Goal: Task Accomplishment & Management: Use online tool/utility

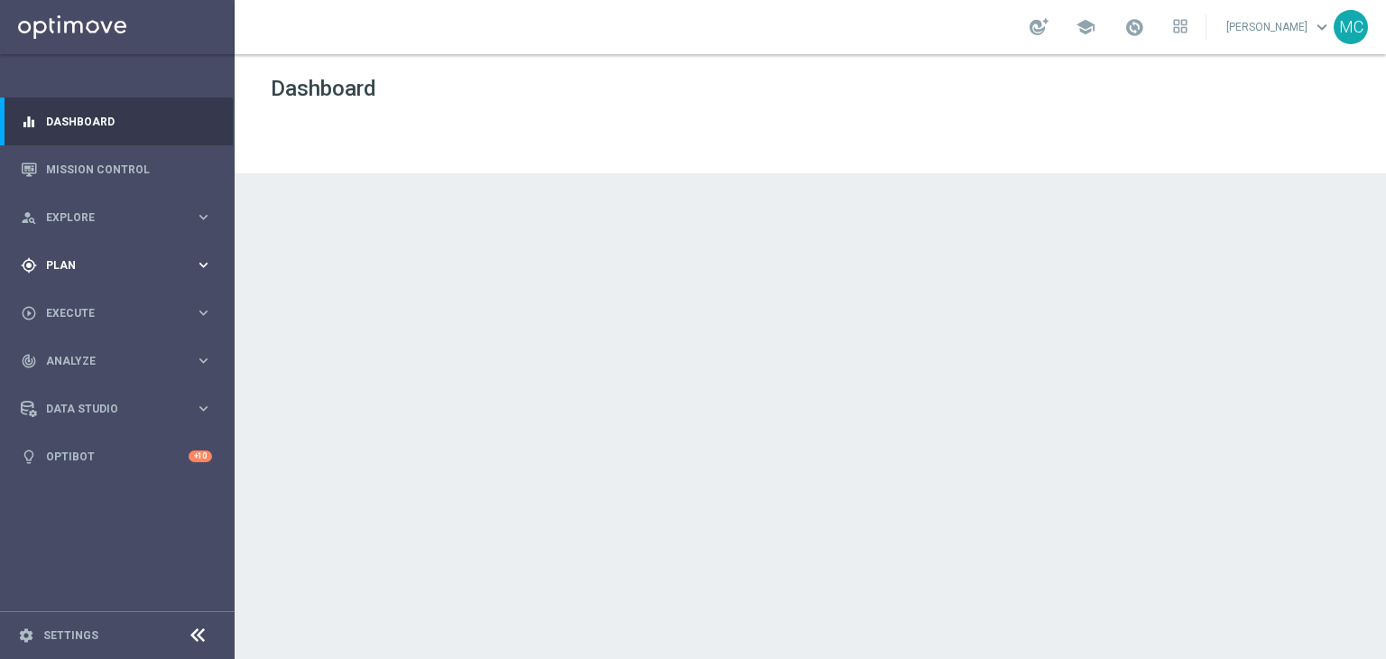
click at [202, 272] on icon "keyboard_arrow_right" at bounding box center [203, 264] width 17 height 17
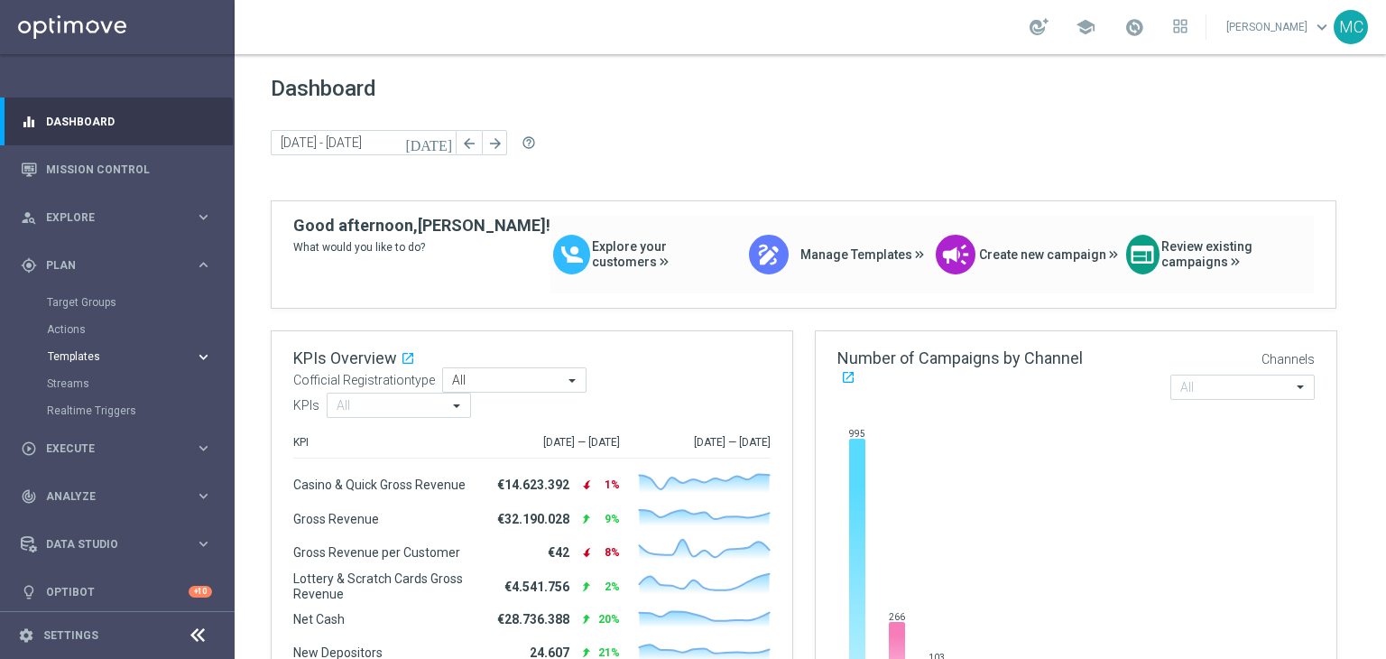
click at [79, 351] on span "Templates" at bounding box center [112, 356] width 129 height 11
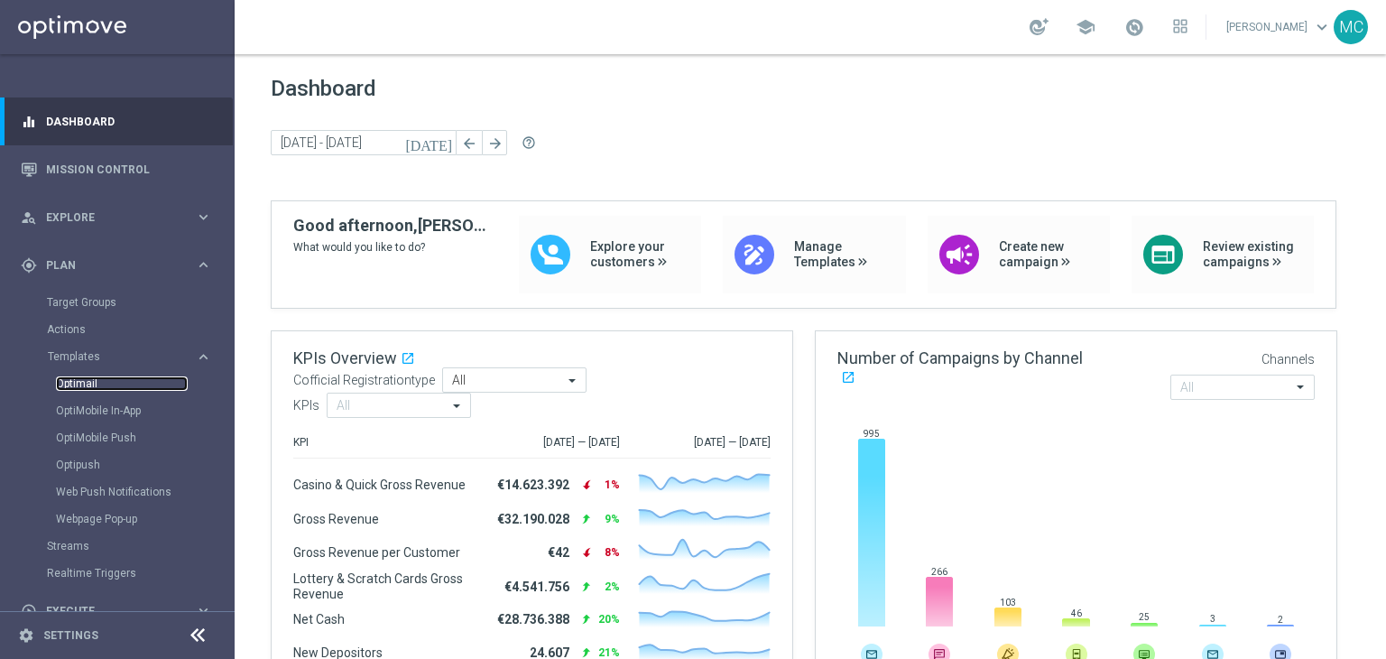
click at [87, 385] on link "Optimail" at bounding box center [122, 383] width 132 height 14
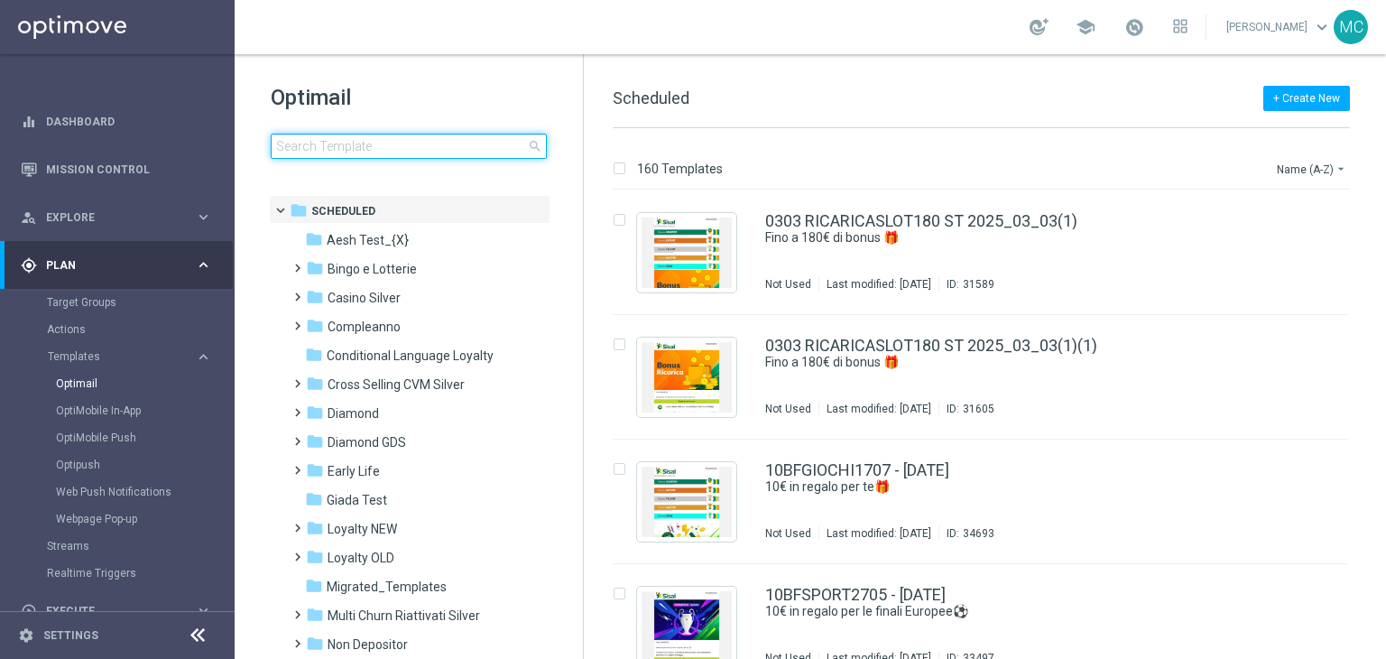
click at [338, 152] on input at bounding box center [409, 146] width 276 height 25
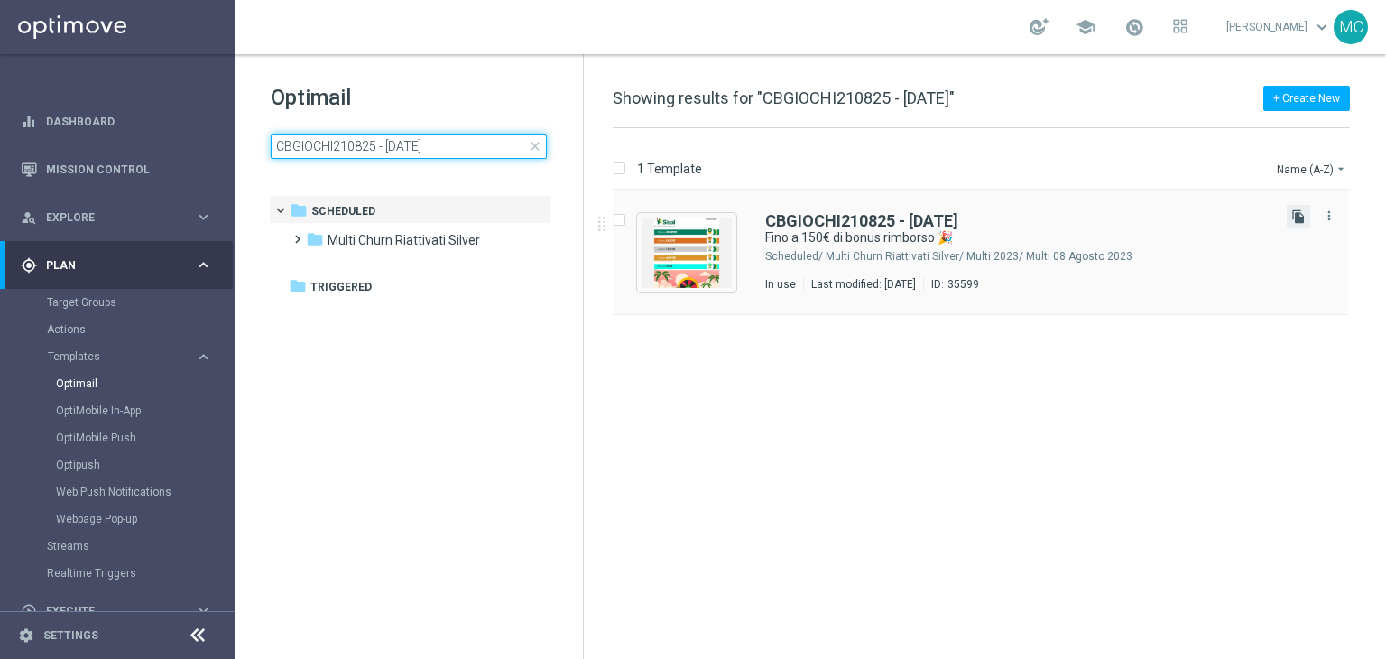
type input "CBGIOCHI210825 - [DATE]"
click at [1295, 216] on icon "file_copy" at bounding box center [1298, 216] width 14 height 14
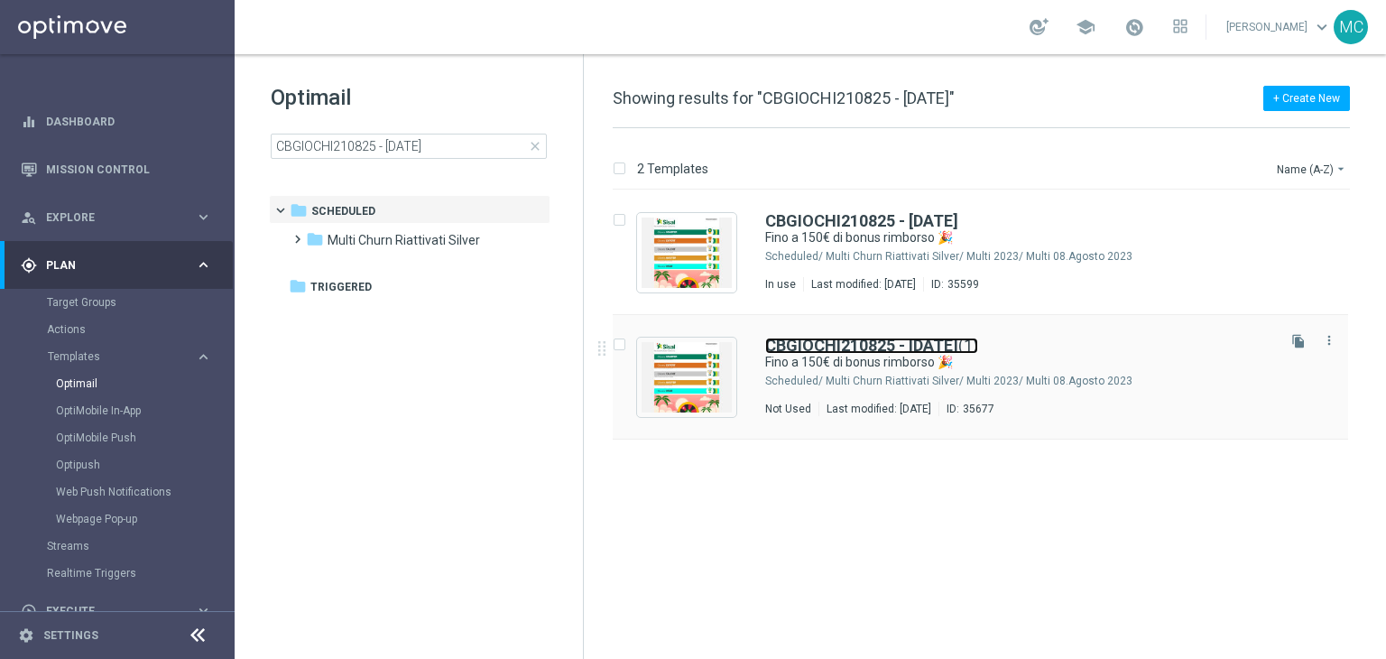
click at [901, 346] on b "CBGIOCHI210825 - [DATE]" at bounding box center [861, 345] width 193 height 19
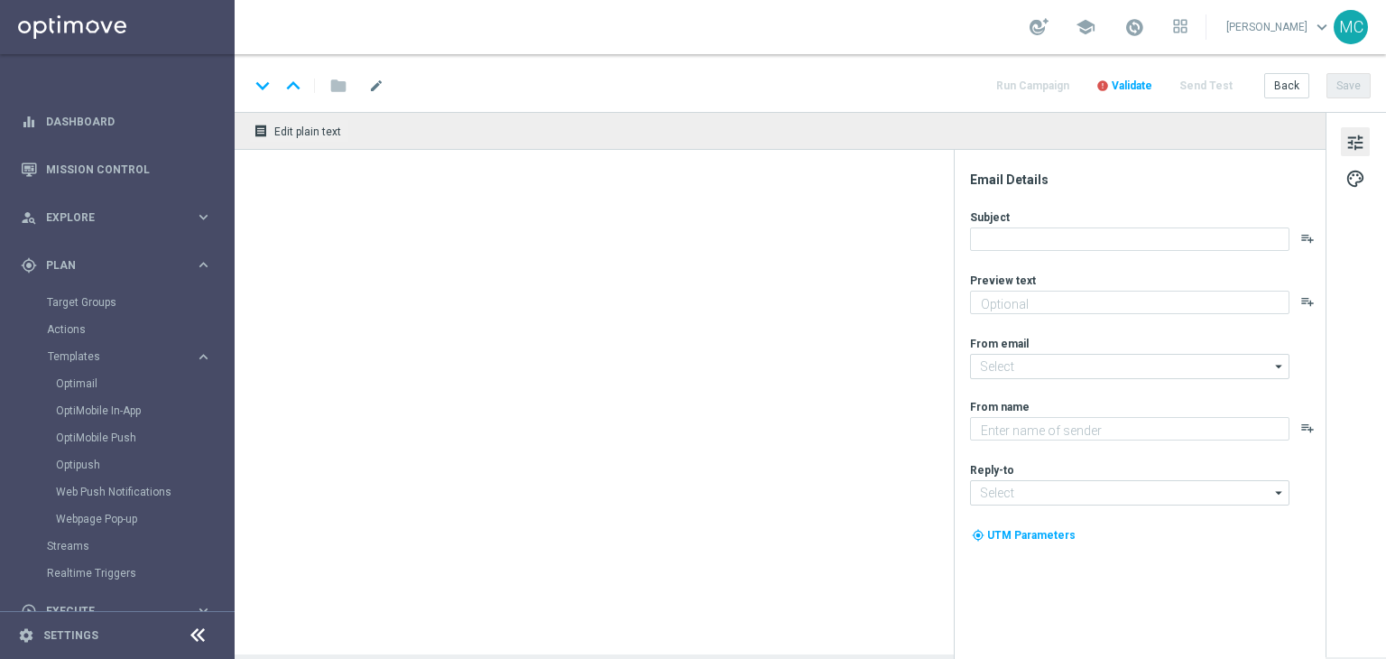
type textarea "Curioso di saperne di più?"
type input "[EMAIL_ADDRESS][DOMAIN_NAME]"
type textarea "Sisal"
type input "[EMAIL_ADDRESS][DOMAIN_NAME]"
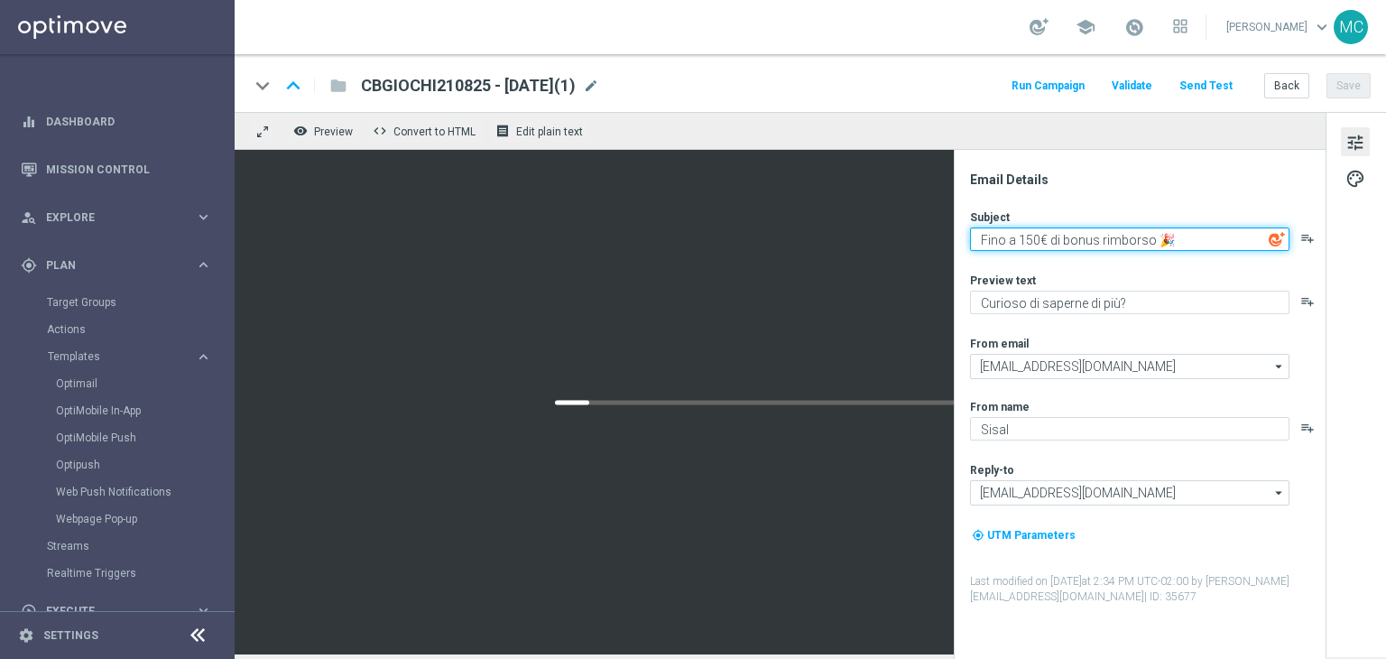
click at [1030, 238] on textarea "Fino a 150€ di bonus rimborso 🎉" at bounding box center [1129, 238] width 319 height 23
type textarea "Fino a 20€ di bonus rimborso 🎉"
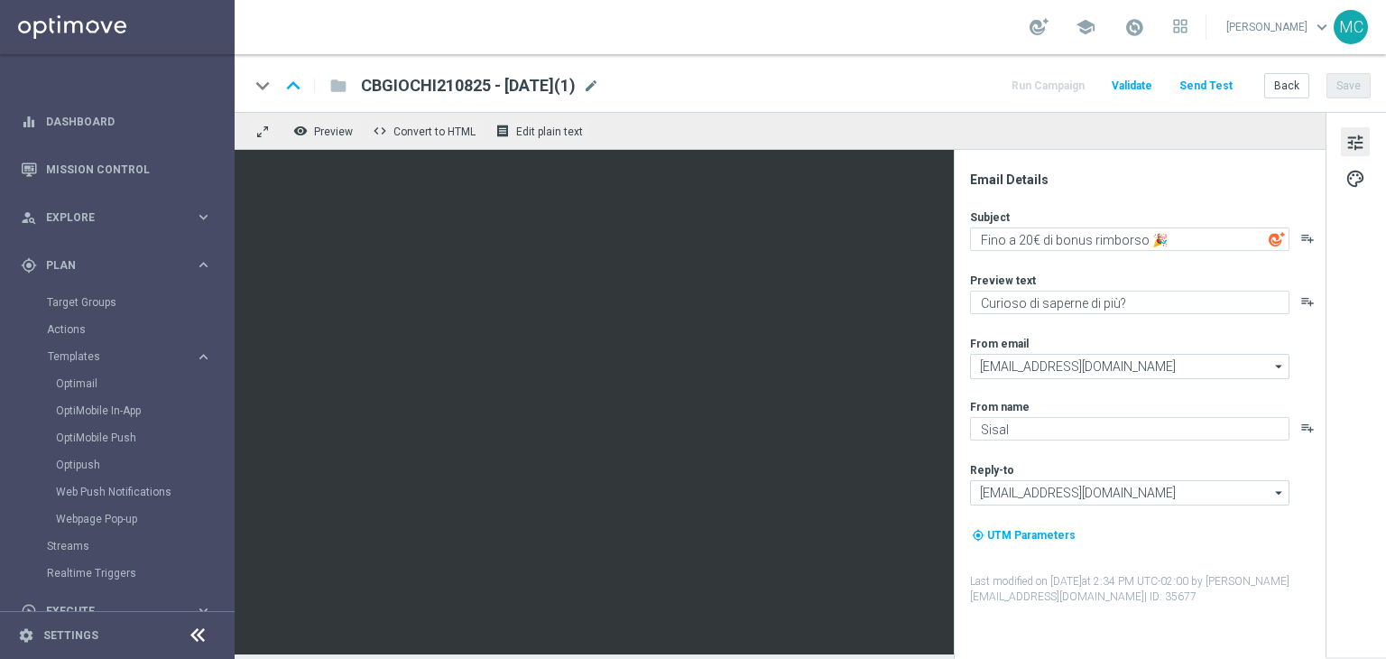
click at [1065, 205] on div "Email Details Subject Fino a 20€ di bonus rimborso 🎉 playlist_add Preview text …" at bounding box center [1144, 414] width 359 height 487
click at [599, 83] on span "mode_edit" at bounding box center [591, 86] width 16 height 16
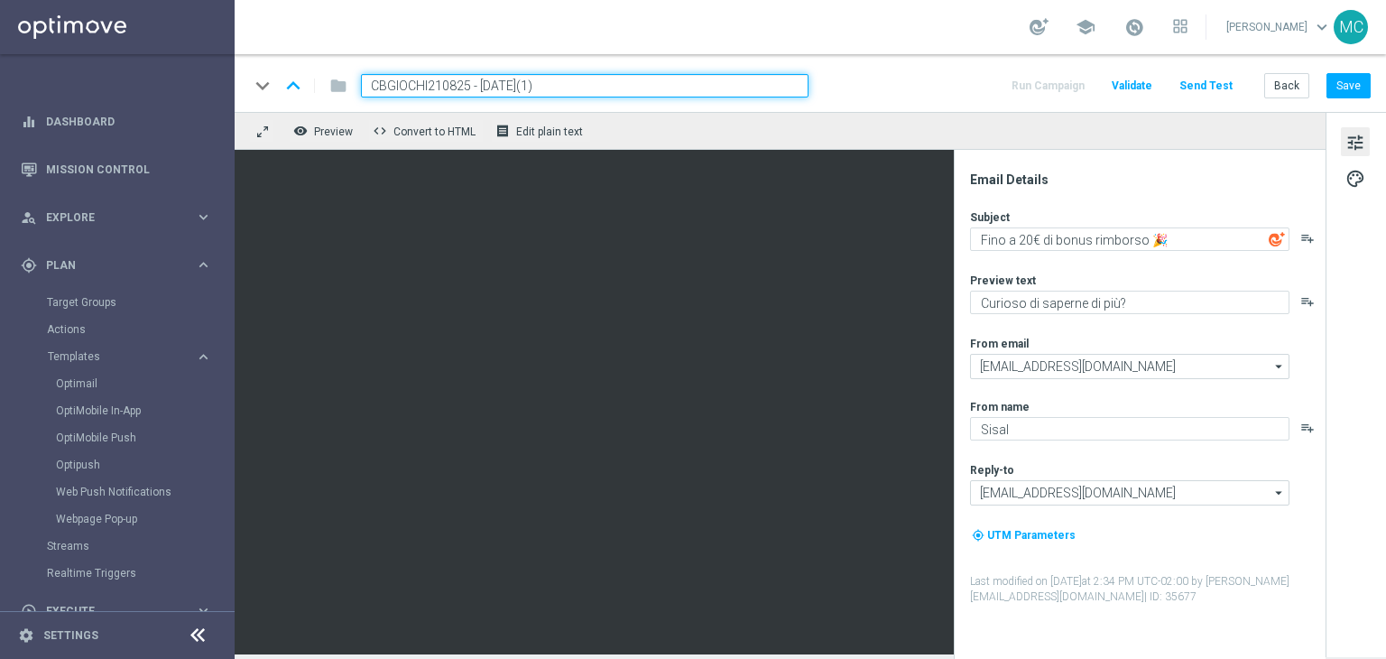
click at [614, 88] on input "CBGIOCHI210825 - [DATE](1)" at bounding box center [585, 85] width 448 height 23
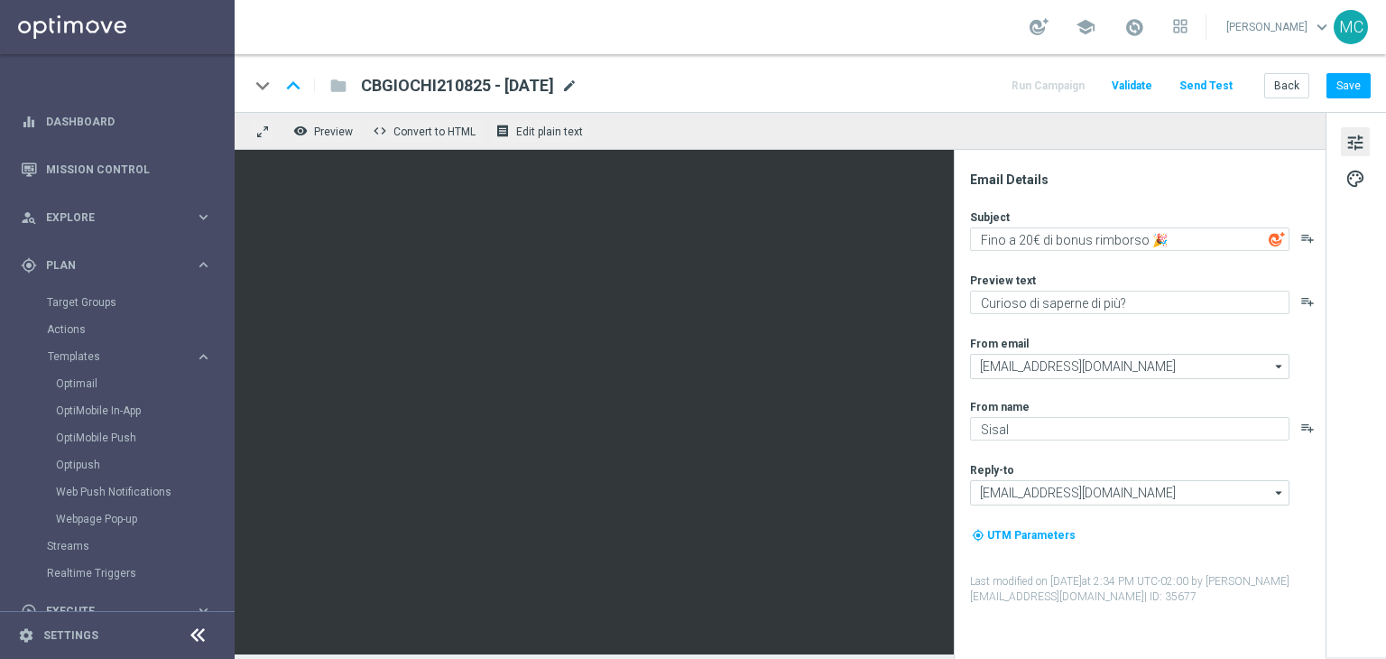
click at [577, 88] on span "mode_edit" at bounding box center [569, 86] width 16 height 16
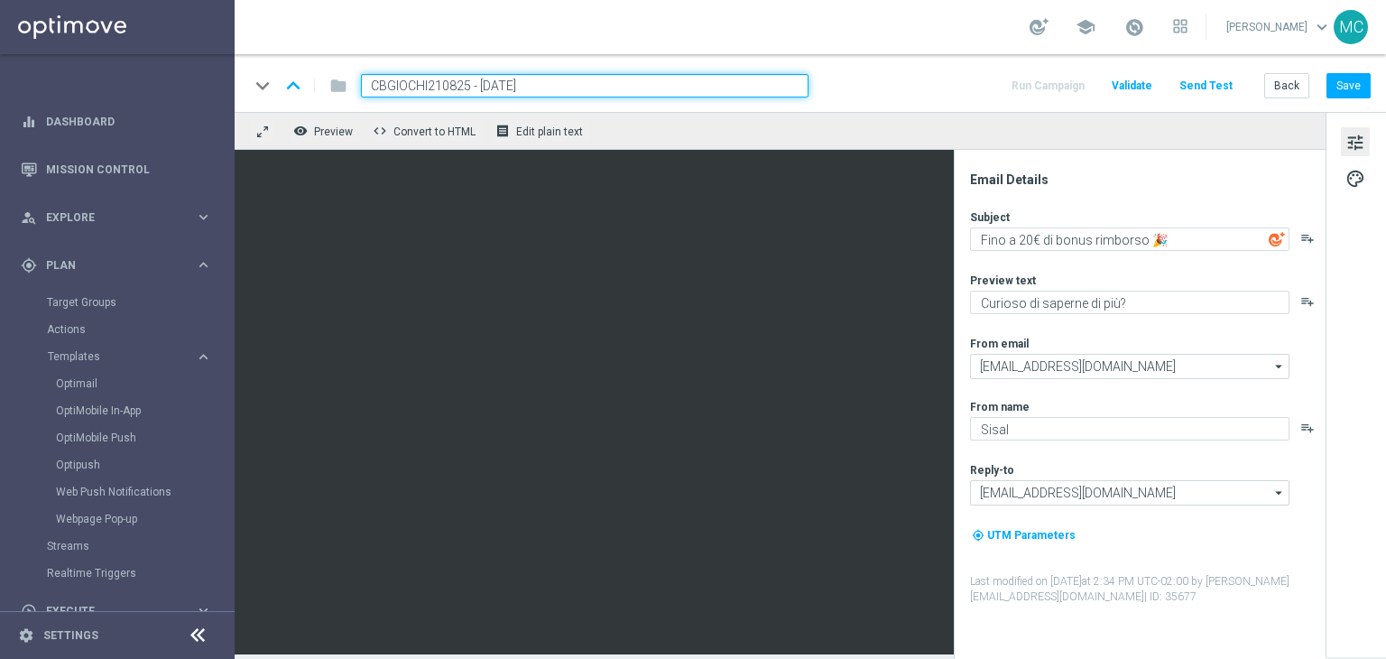
click at [469, 93] on input "CBGIOCHI210825 - [DATE]" at bounding box center [585, 85] width 448 height 23
paste input "BONUSGIOCHI27"
type input "BONUSGIOCHI270825 - [DATE]"
click at [903, 73] on div "keyboard_arrow_down keyboard_arrow_up folder BONUSGIOCHI270825 - [DATE] Run Cam…" at bounding box center [810, 83] width 1151 height 58
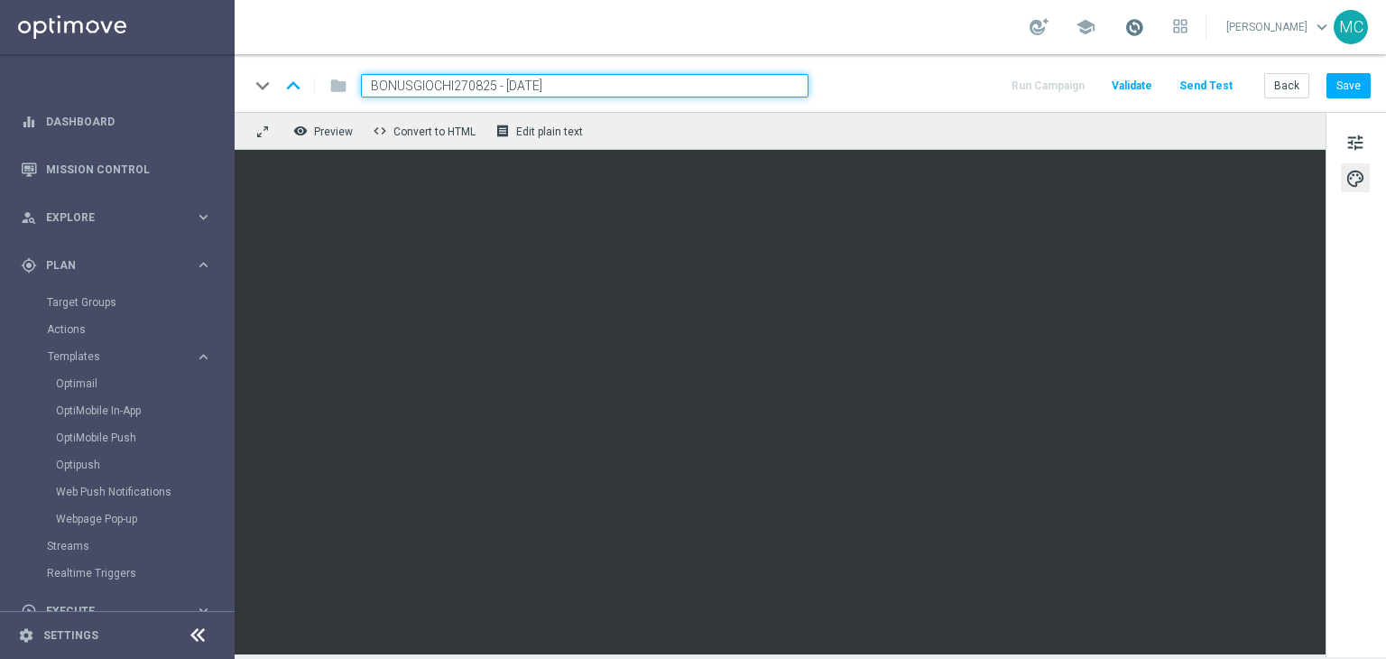
click at [1144, 32] on span at bounding box center [1134, 27] width 20 height 20
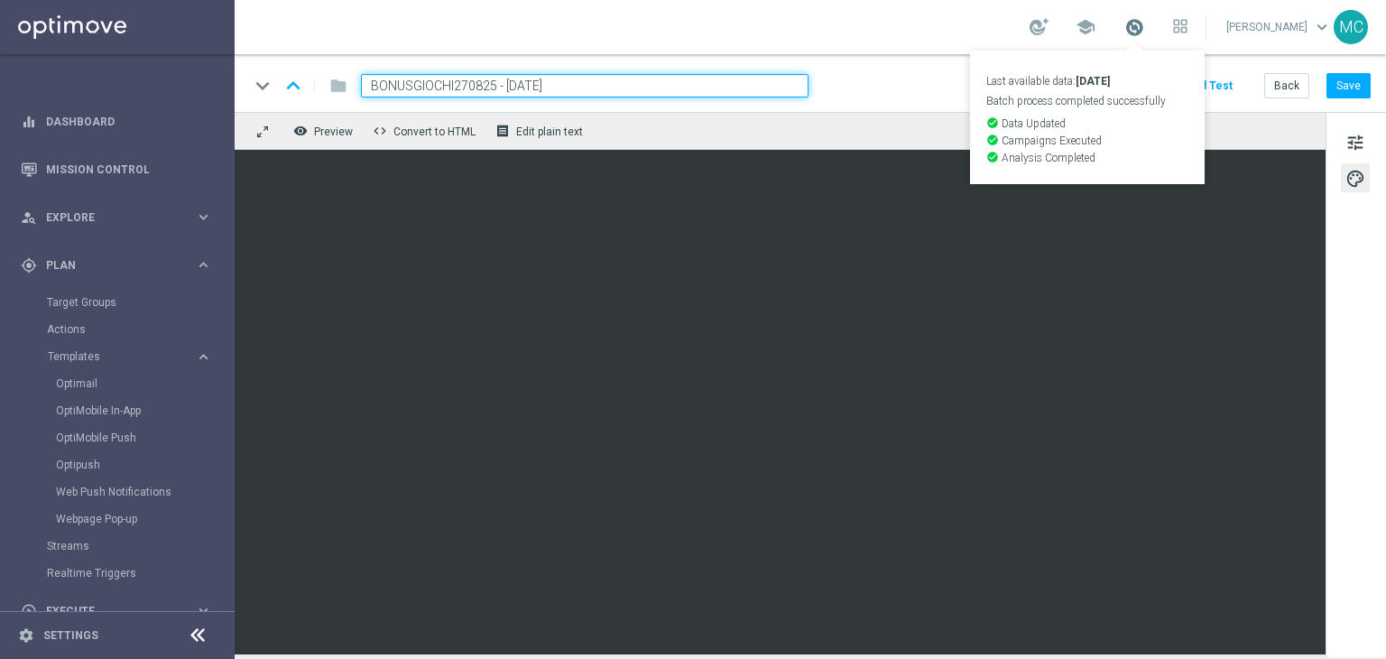
click at [1144, 32] on span at bounding box center [1134, 27] width 20 height 20
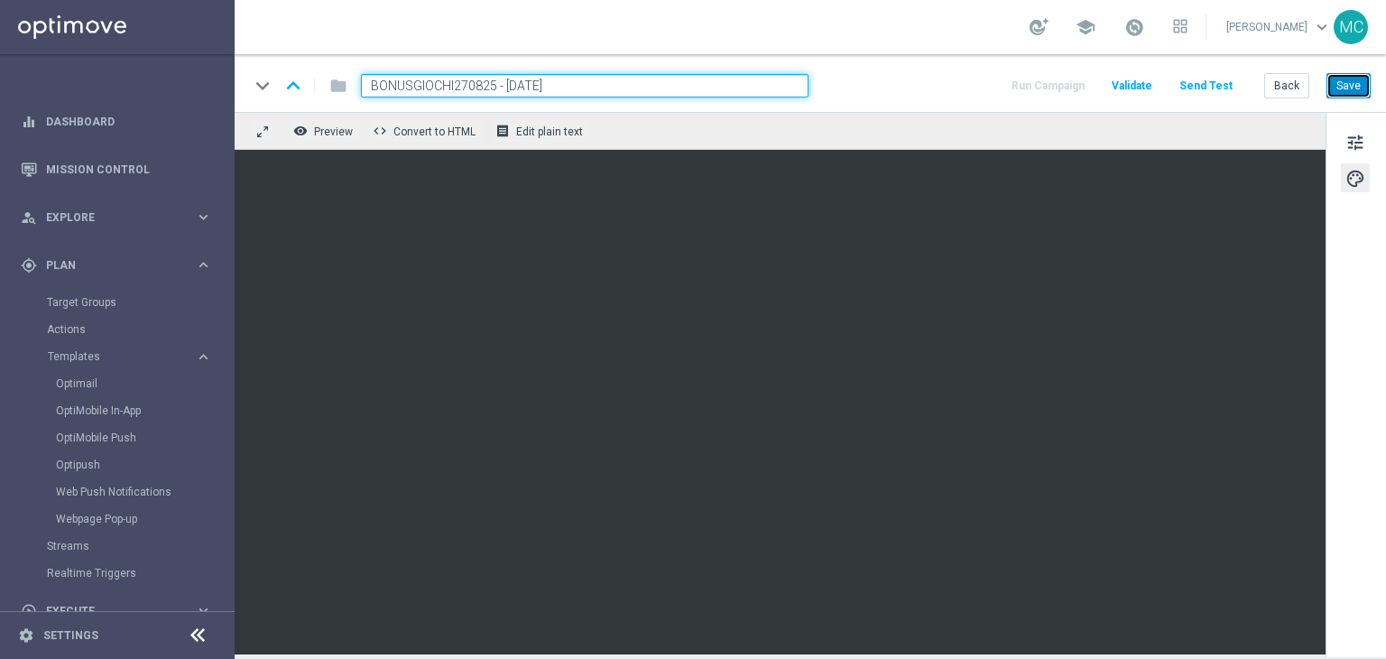
click at [1341, 79] on button "Save" at bounding box center [1348, 85] width 44 height 25
click at [1341, 80] on button "Save" at bounding box center [1348, 85] width 44 height 25
click at [863, 88] on div "keyboard_arrow_down keyboard_arrow_up folder BONUSGIOCHI270825 - [DATE] Run Cam…" at bounding box center [810, 85] width 1122 height 23
click at [928, 84] on div "keyboard_arrow_down keyboard_arrow_up folder BONUSGIOCHI270825 - [DATE] Run Cam…" at bounding box center [810, 85] width 1122 height 23
click at [736, 84] on input "BONUSGIOCHI270825 - [DATE]" at bounding box center [585, 85] width 448 height 23
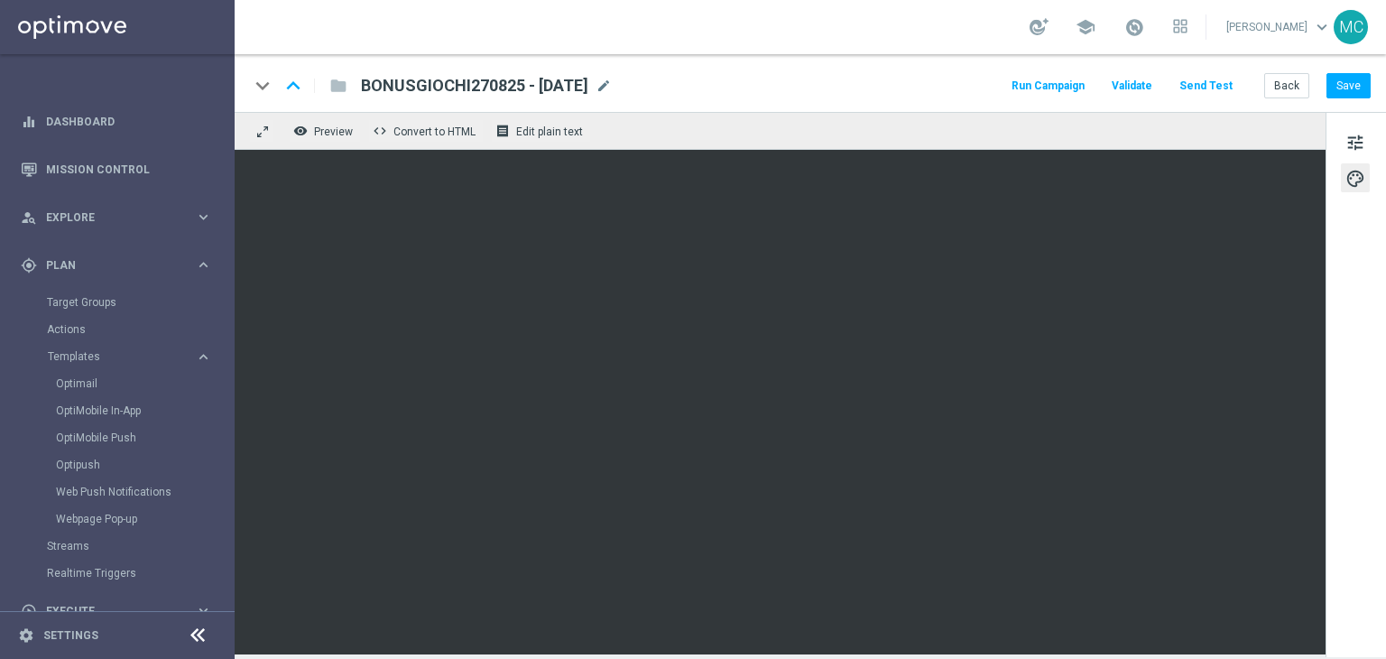
click at [812, 60] on div "keyboard_arrow_down keyboard_arrow_up folder BONUSGIOCHI270825 - [DATE] BONUSGI…" at bounding box center [810, 83] width 1151 height 58
click at [1340, 85] on button "Save" at bounding box center [1348, 85] width 44 height 25
click at [559, 88] on span "BONUSGIOCHI270825 - [DATE]" at bounding box center [474, 86] width 227 height 22
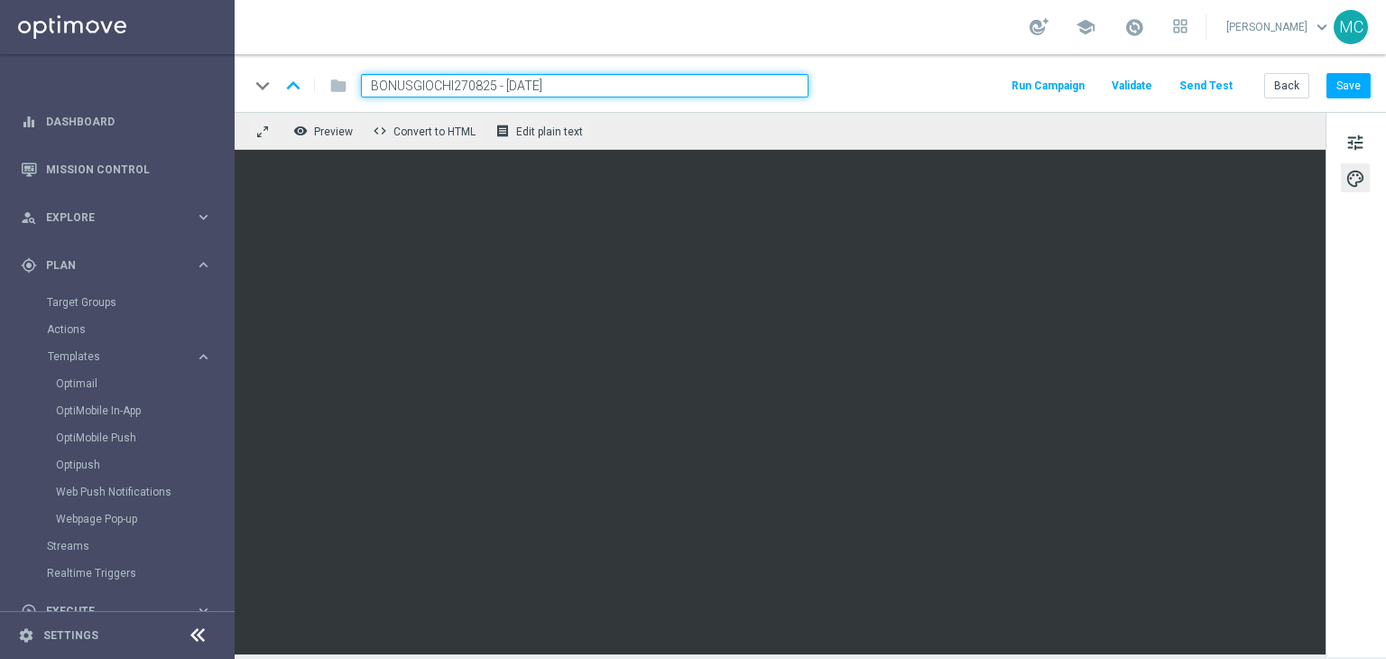
click at [559, 88] on input "BONUSGIOCHI270825 - [DATE]" at bounding box center [585, 85] width 448 height 23
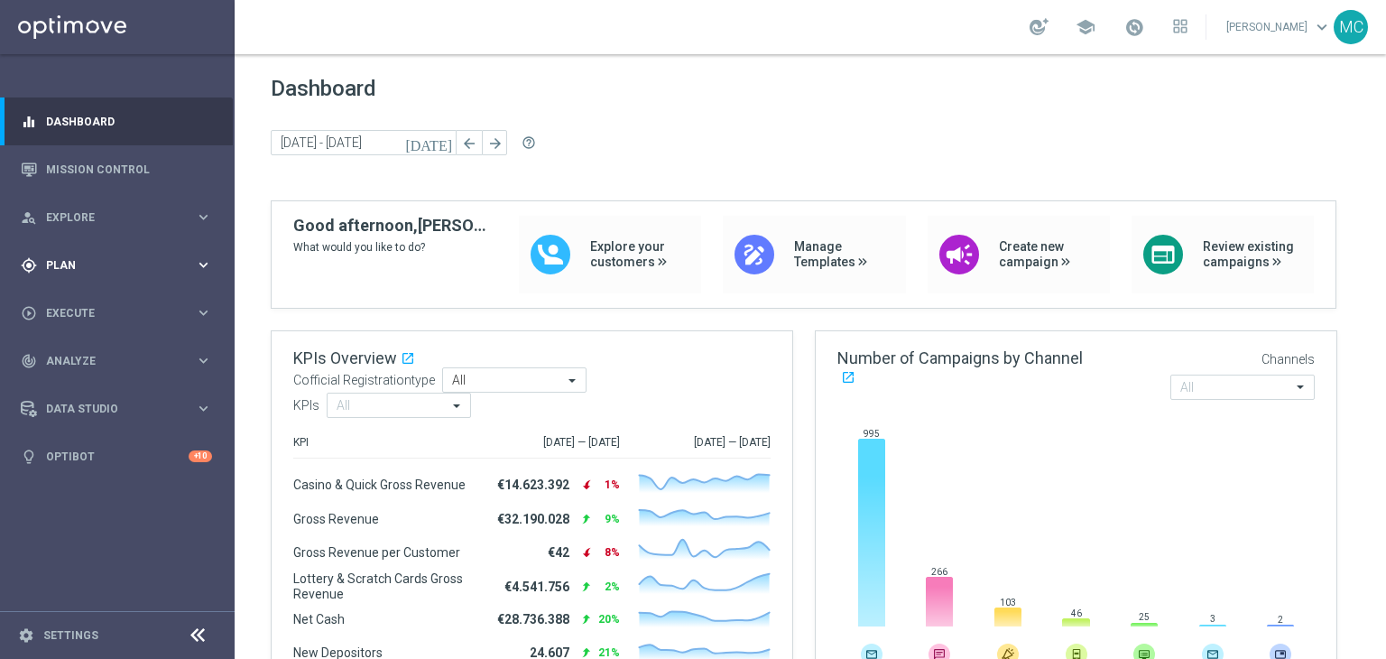
click at [182, 263] on span "Plan" at bounding box center [120, 265] width 149 height 11
click at [110, 300] on link "Target Groups" at bounding box center [117, 302] width 141 height 14
